Goal: Information Seeking & Learning: Learn about a topic

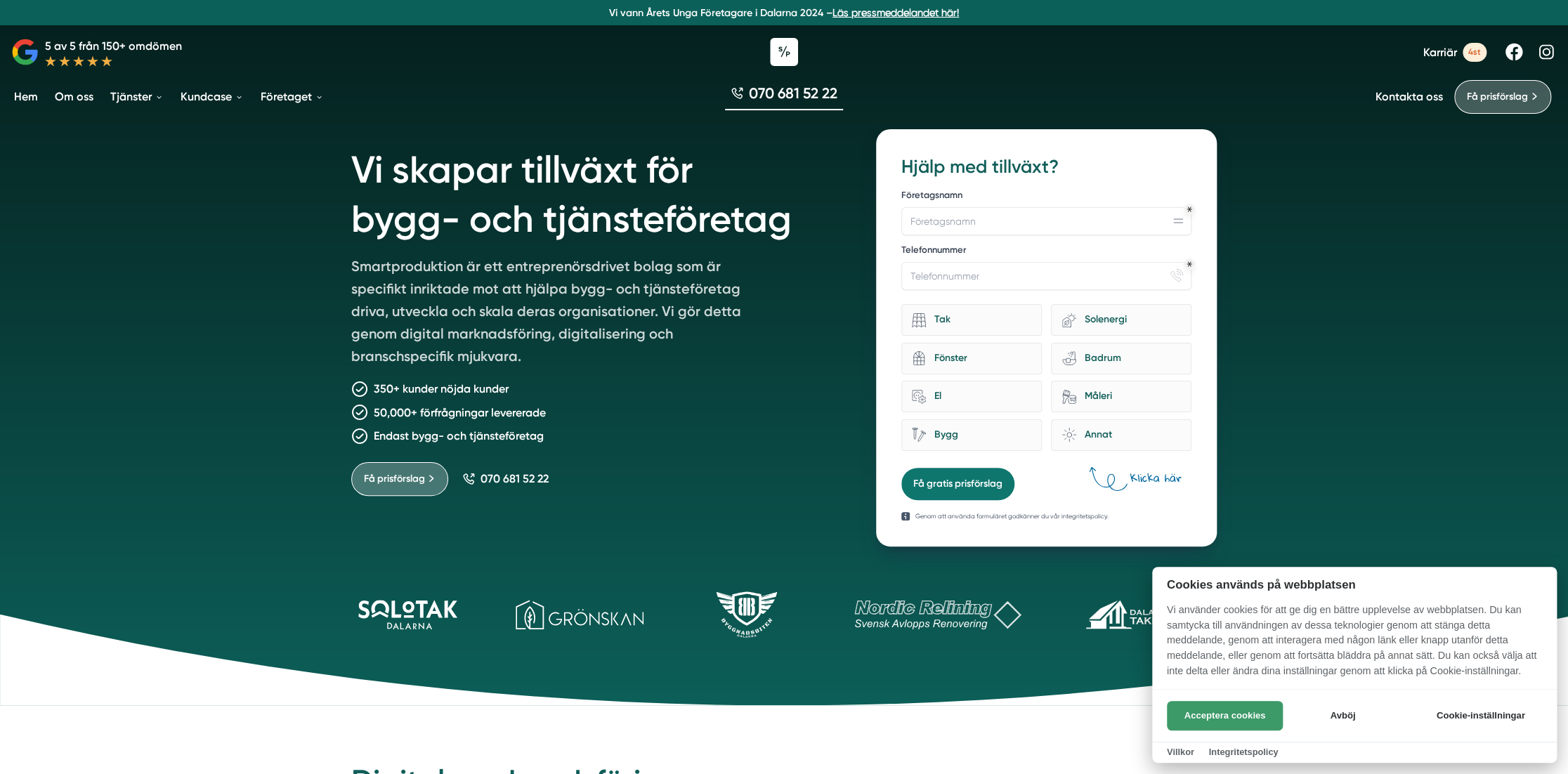
click at [1218, 707] on button "Acceptera cookies" at bounding box center [1224, 715] width 116 height 30
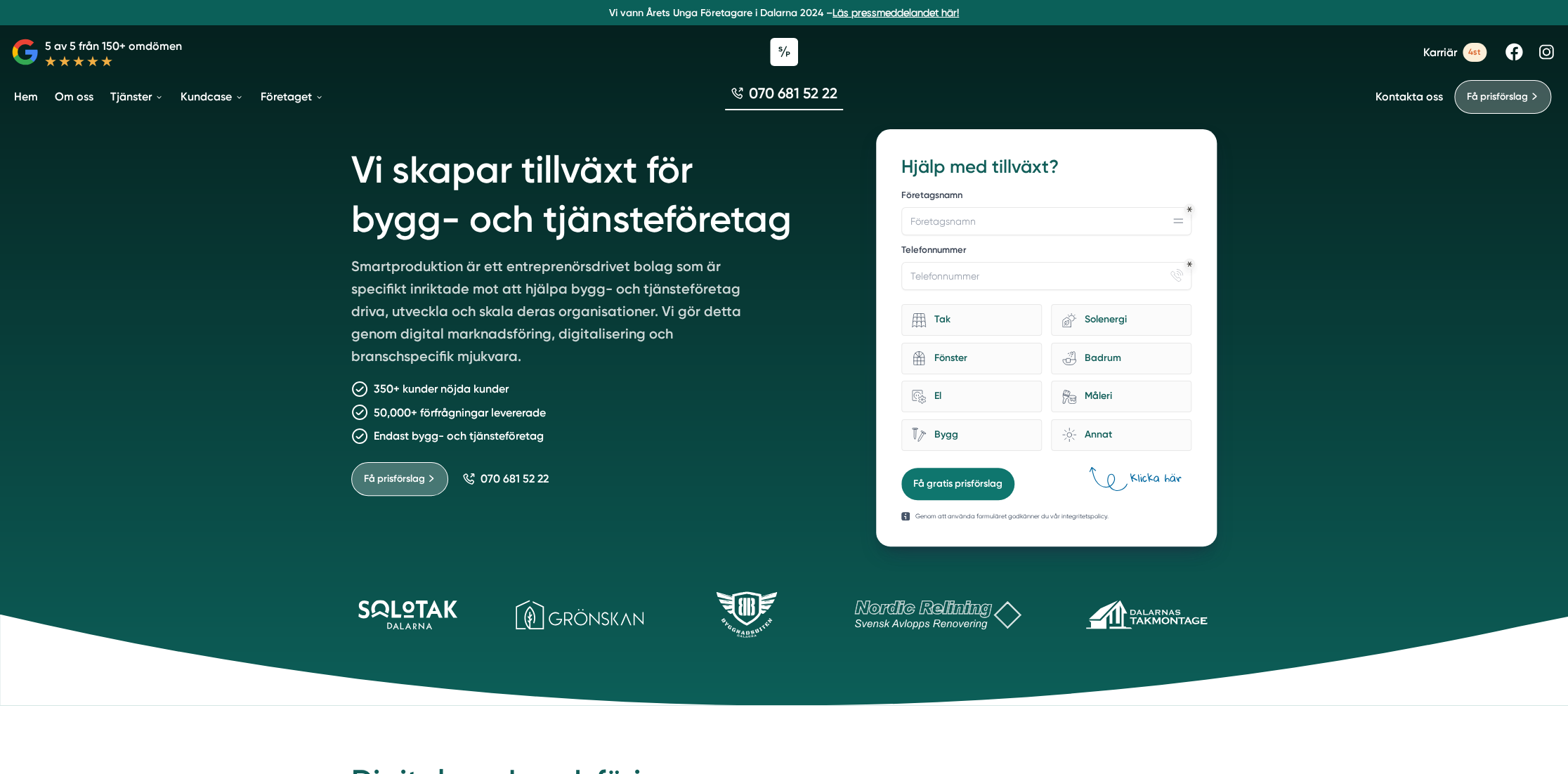
click at [161, 363] on div "Vi skapar tillväxt för bygg- och tjänsteföretag Smartproduktion är ett entrepre…" at bounding box center [784, 352] width 1568 height 705
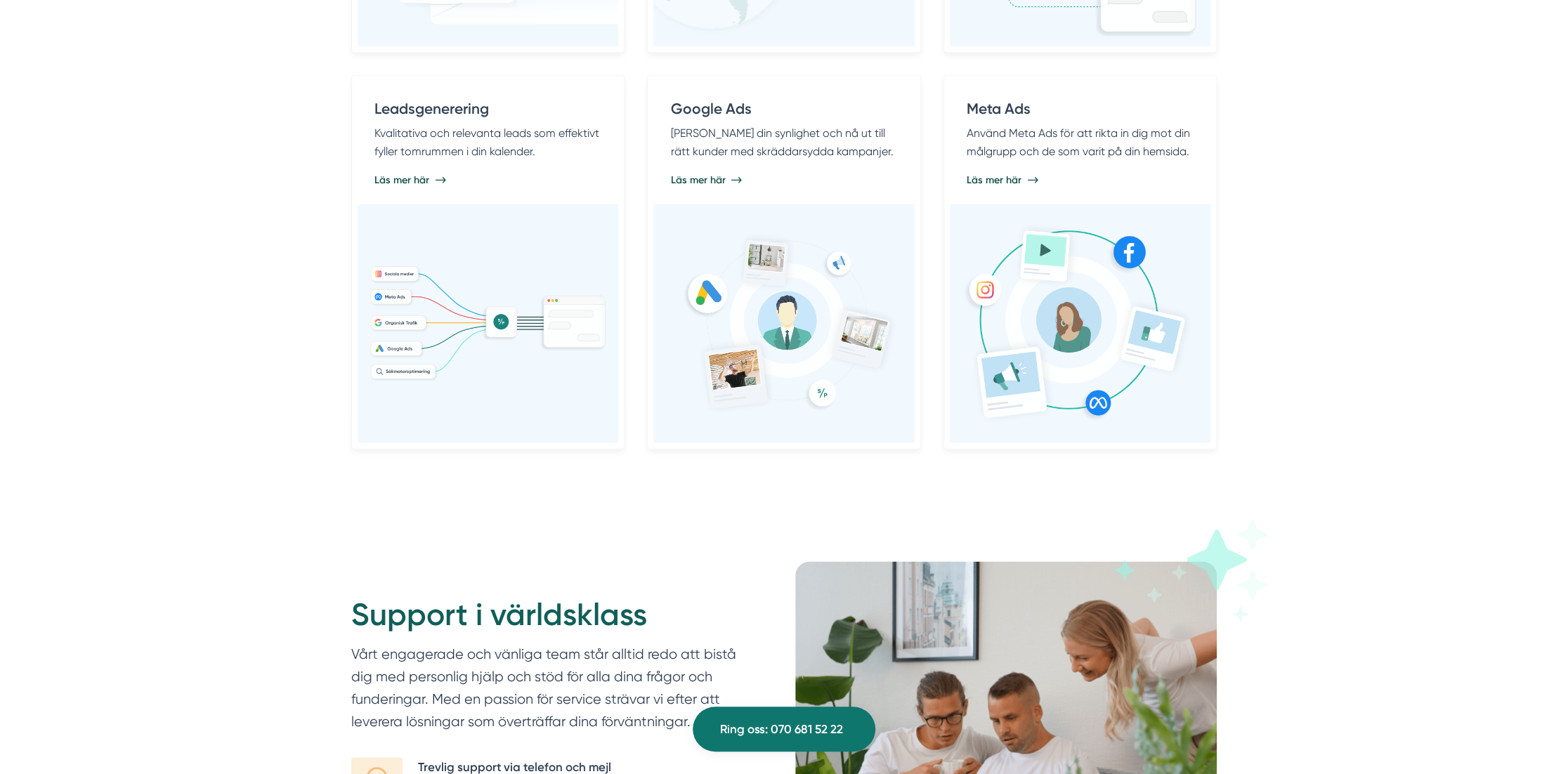
scroll to position [1194, 0]
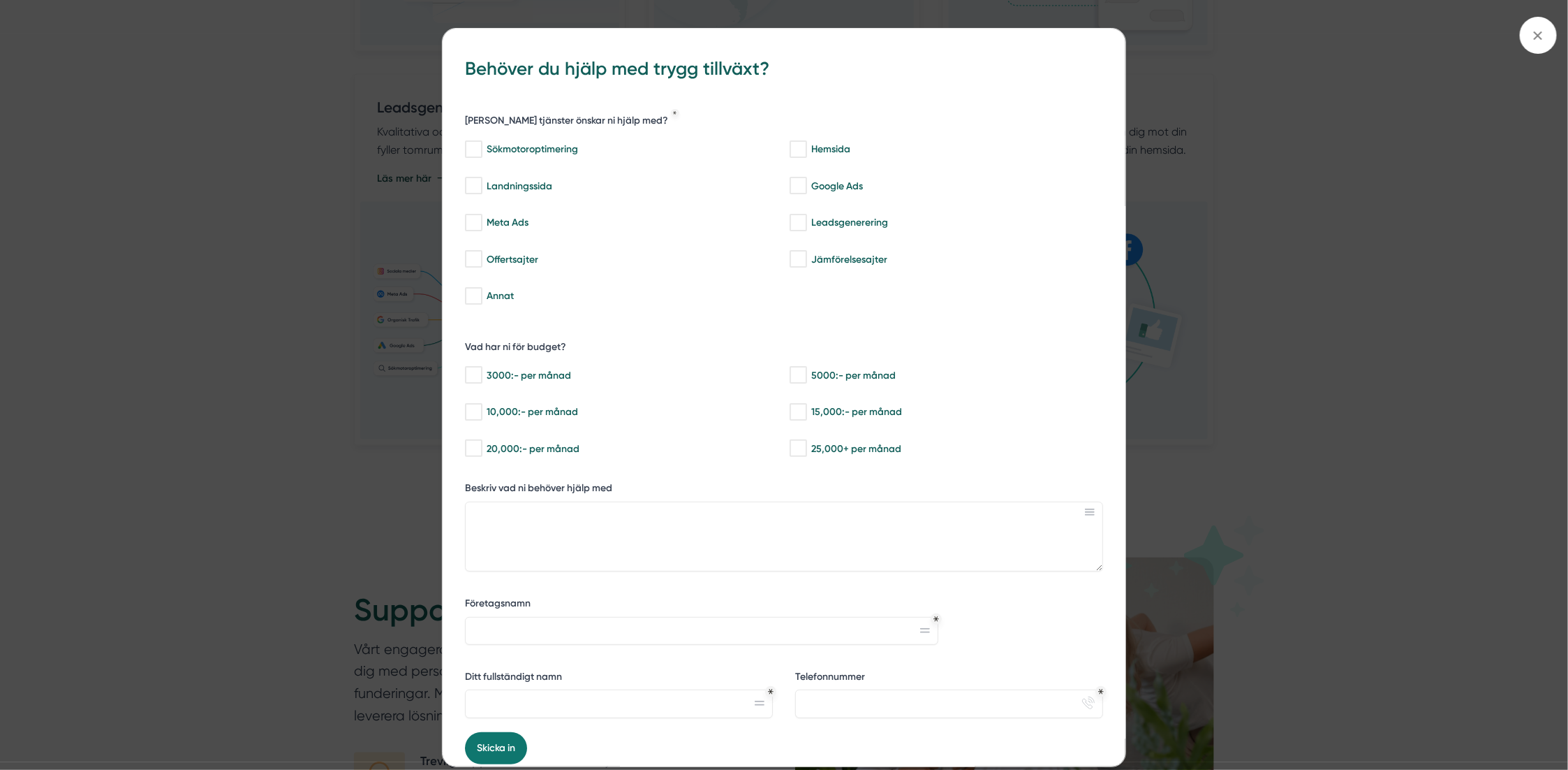
click at [1388, 168] on div "bbc9b822-b2c6-488a-ab3e-9a2d59e49c7c Behöver du hjälp med trygg tillväxt? Vilka…" at bounding box center [784, 385] width 1568 height 770
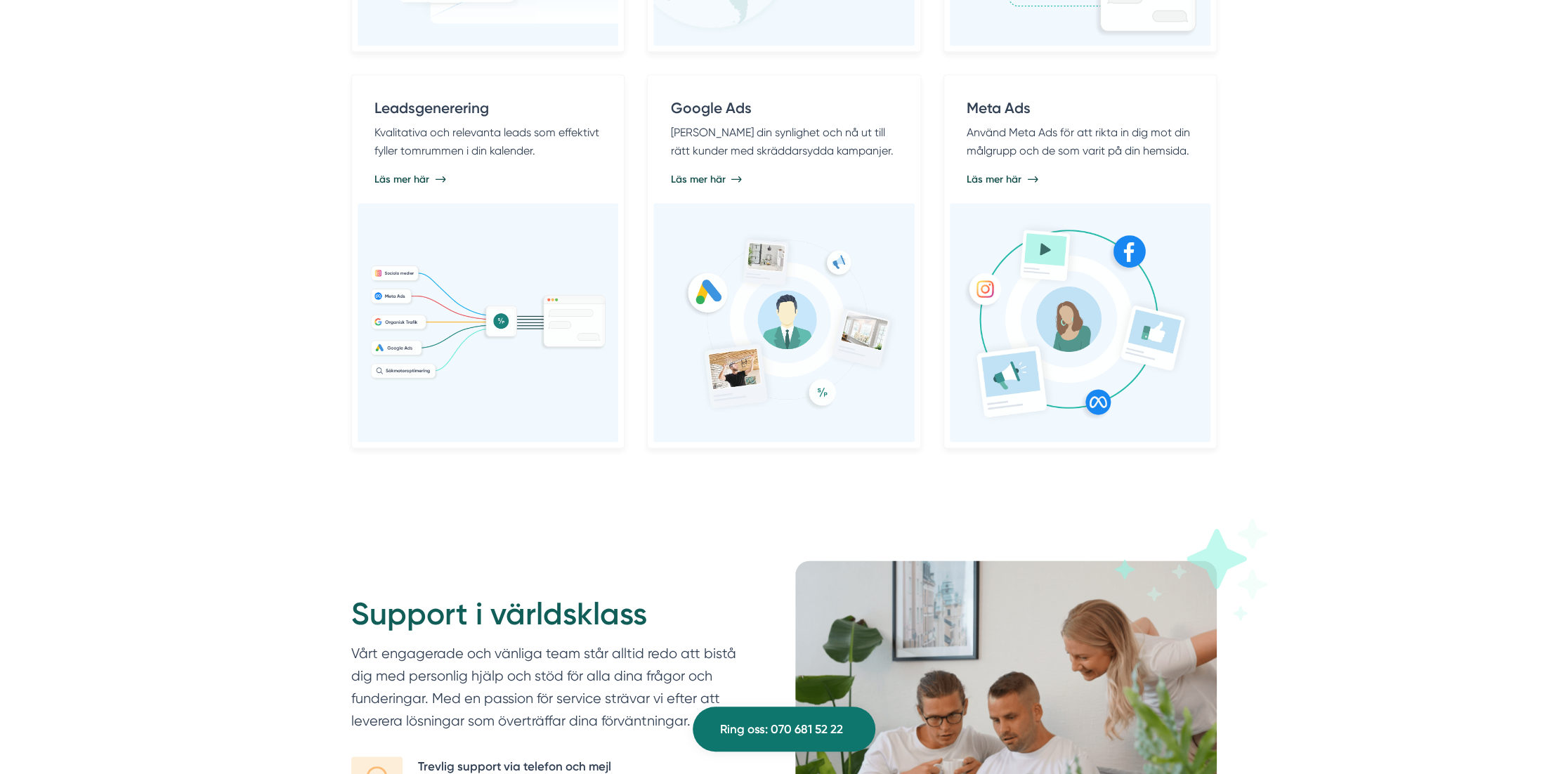
click at [1385, 234] on div "Digital marknadsföring Vi erbjuder digital marknadsföring till bygg- och tjänst…" at bounding box center [784, 8] width 1568 height 994
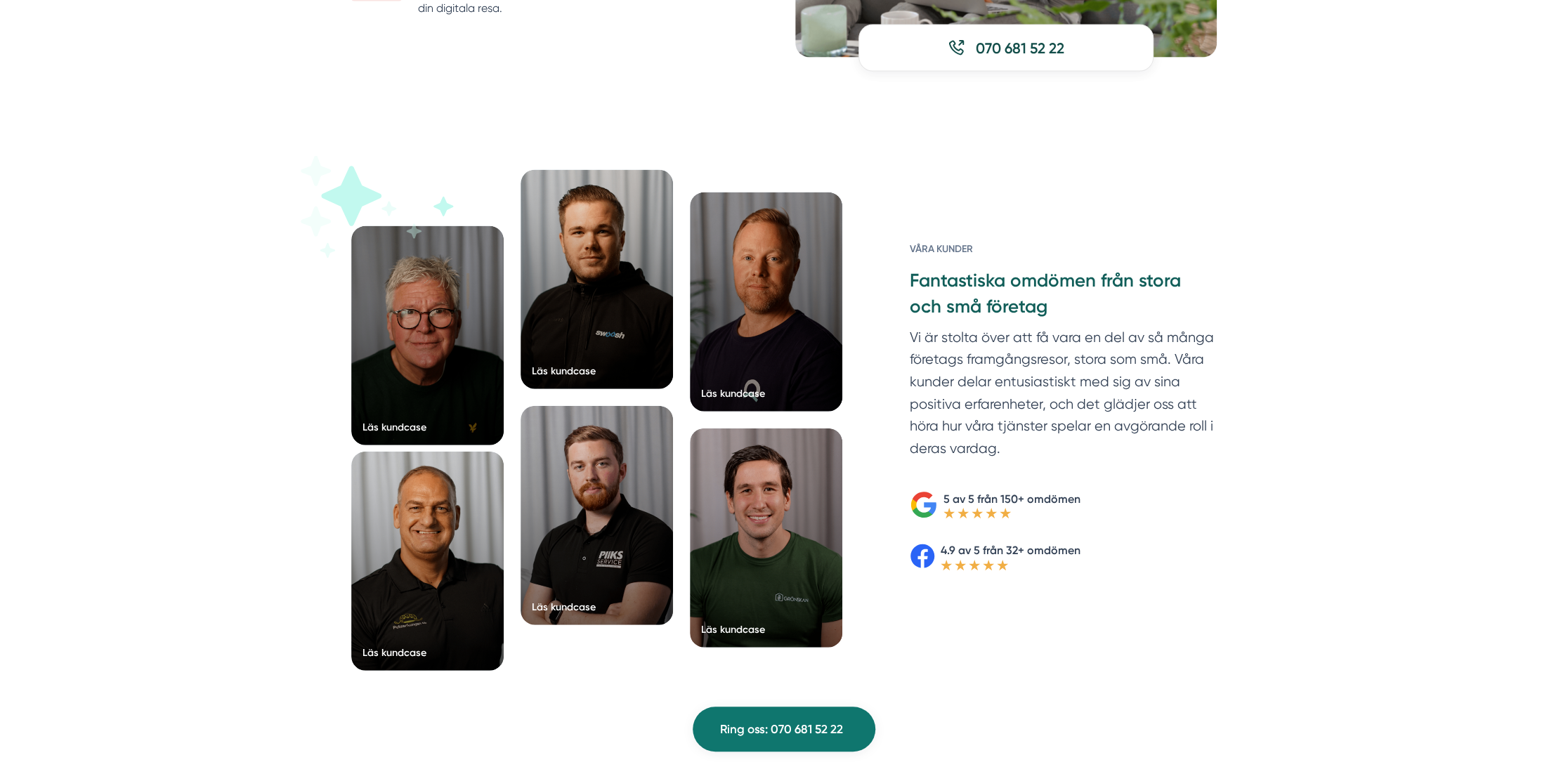
scroll to position [2054, 0]
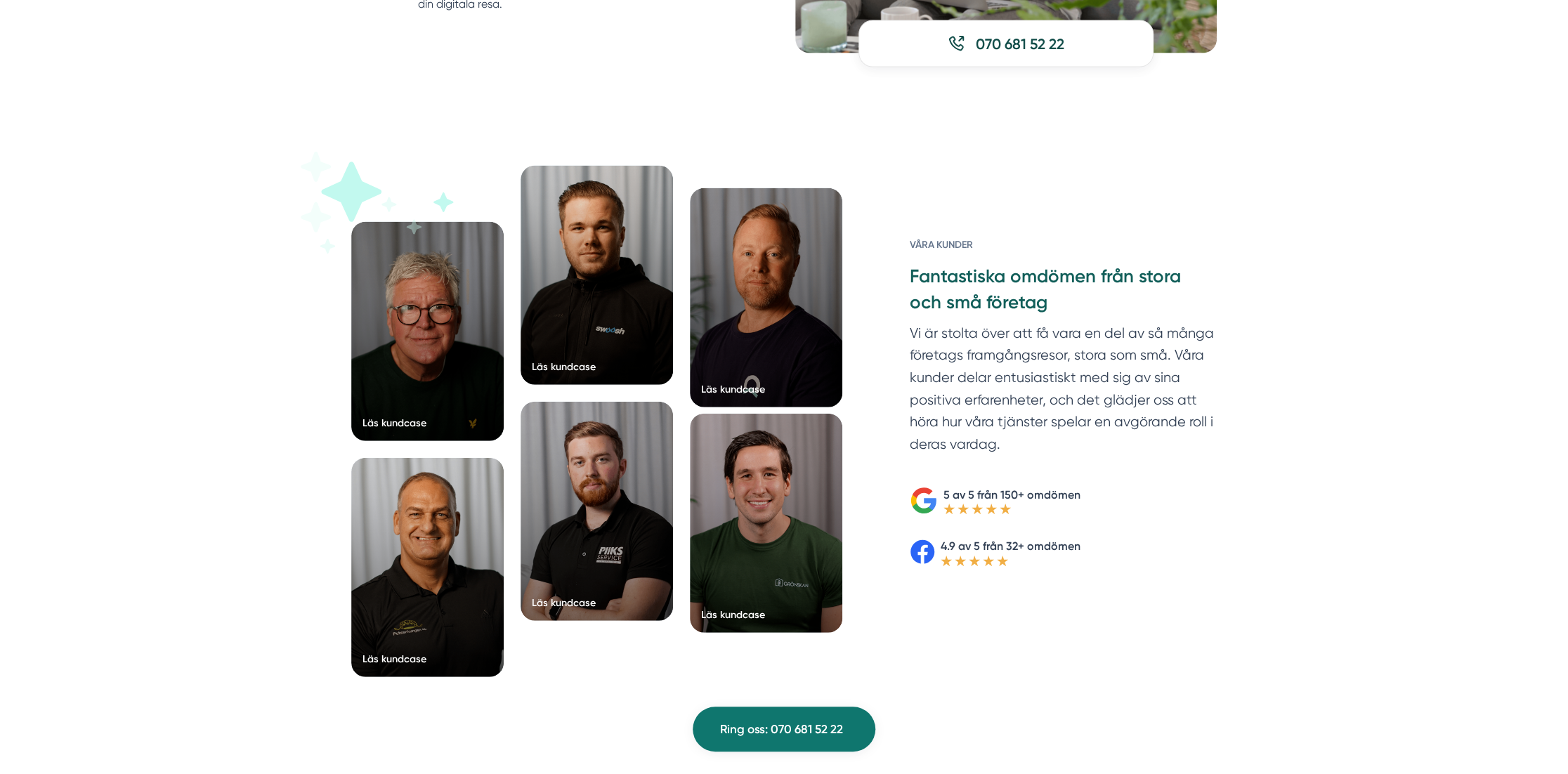
click at [778, 504] on div at bounding box center [766, 523] width 153 height 219
